Goal: Task Accomplishment & Management: Use online tool/utility

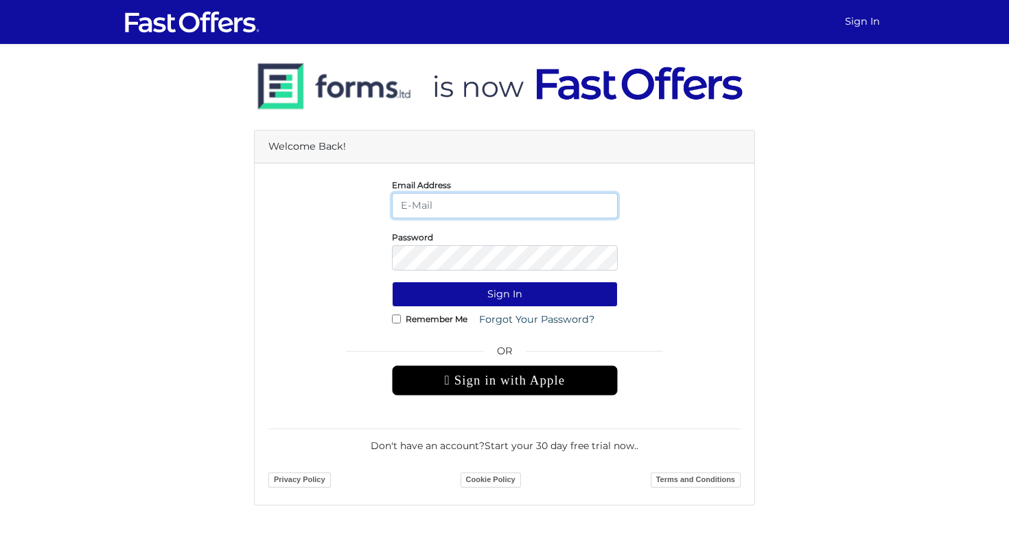
type input "alessandrafiorillisales@gmail.com"
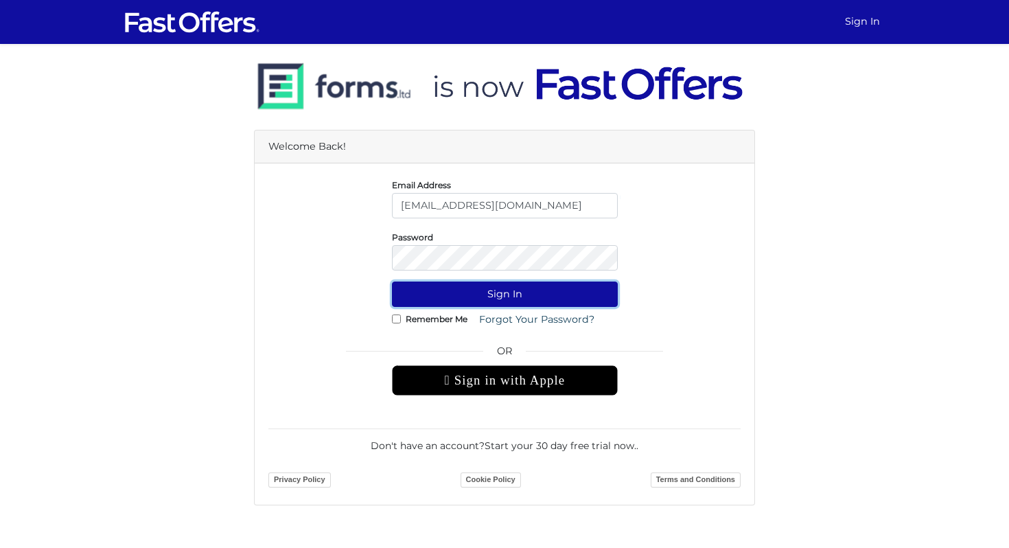
click at [518, 298] on button "Sign In" at bounding box center [505, 294] width 226 height 25
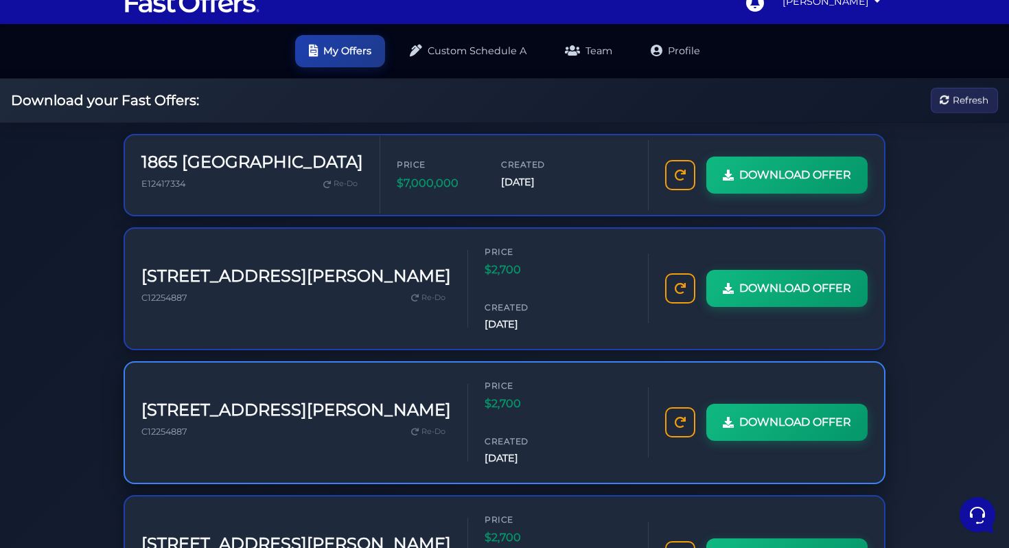
scroll to position [21, 0]
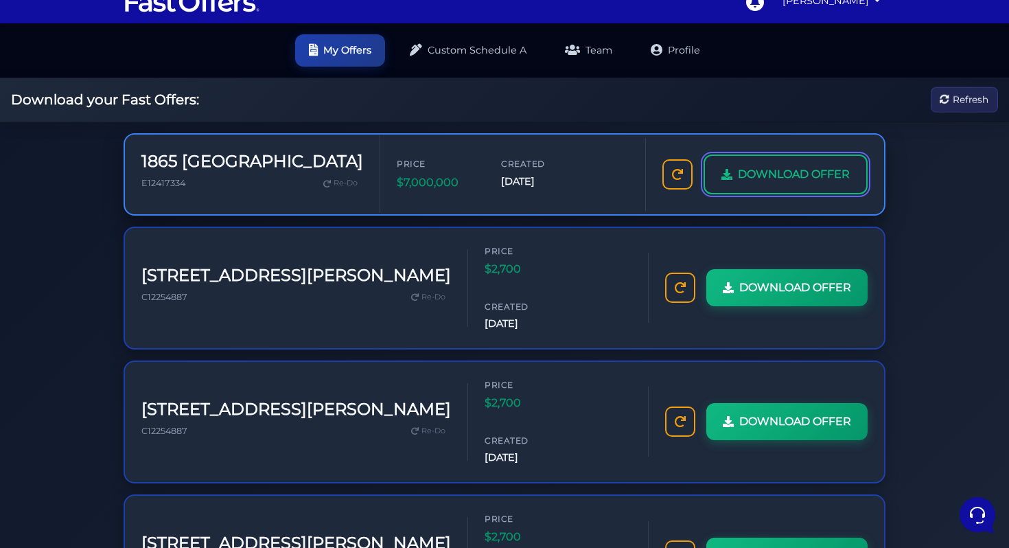
click at [746, 181] on span "DOWNLOAD OFFER" at bounding box center [794, 175] width 112 height 18
